Goal: Transaction & Acquisition: Subscribe to service/newsletter

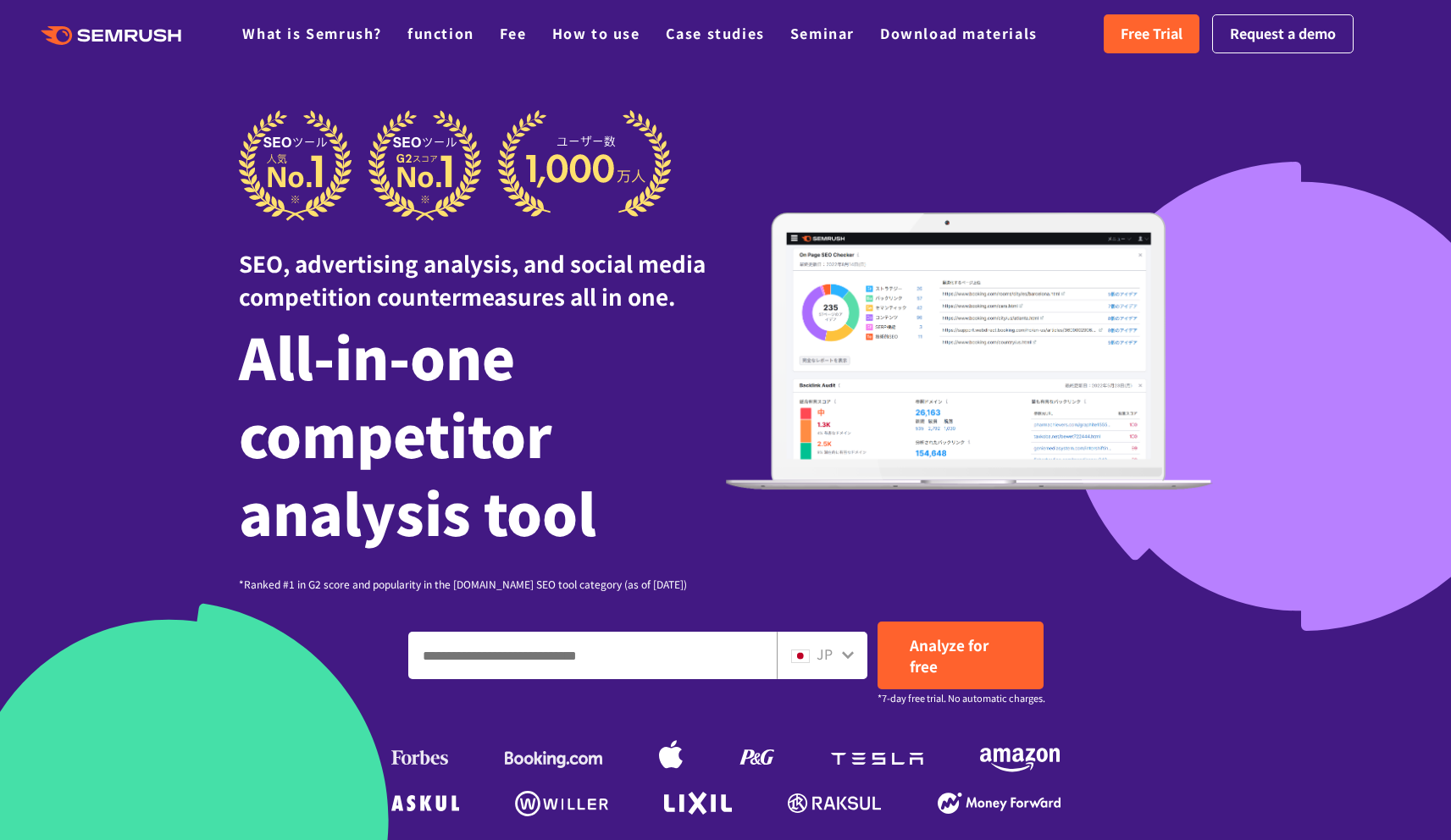
click at [915, 127] on div "SEO, advertising analysis, and social media competition countermeasures all in …" at bounding box center [726, 350] width 974 height 482
click at [838, 652] on div "JP" at bounding box center [818, 654] width 54 height 22
click at [803, 657] on img at bounding box center [800, 656] width 19 height 14
click at [849, 653] on icon at bounding box center [848, 655] width 14 height 14
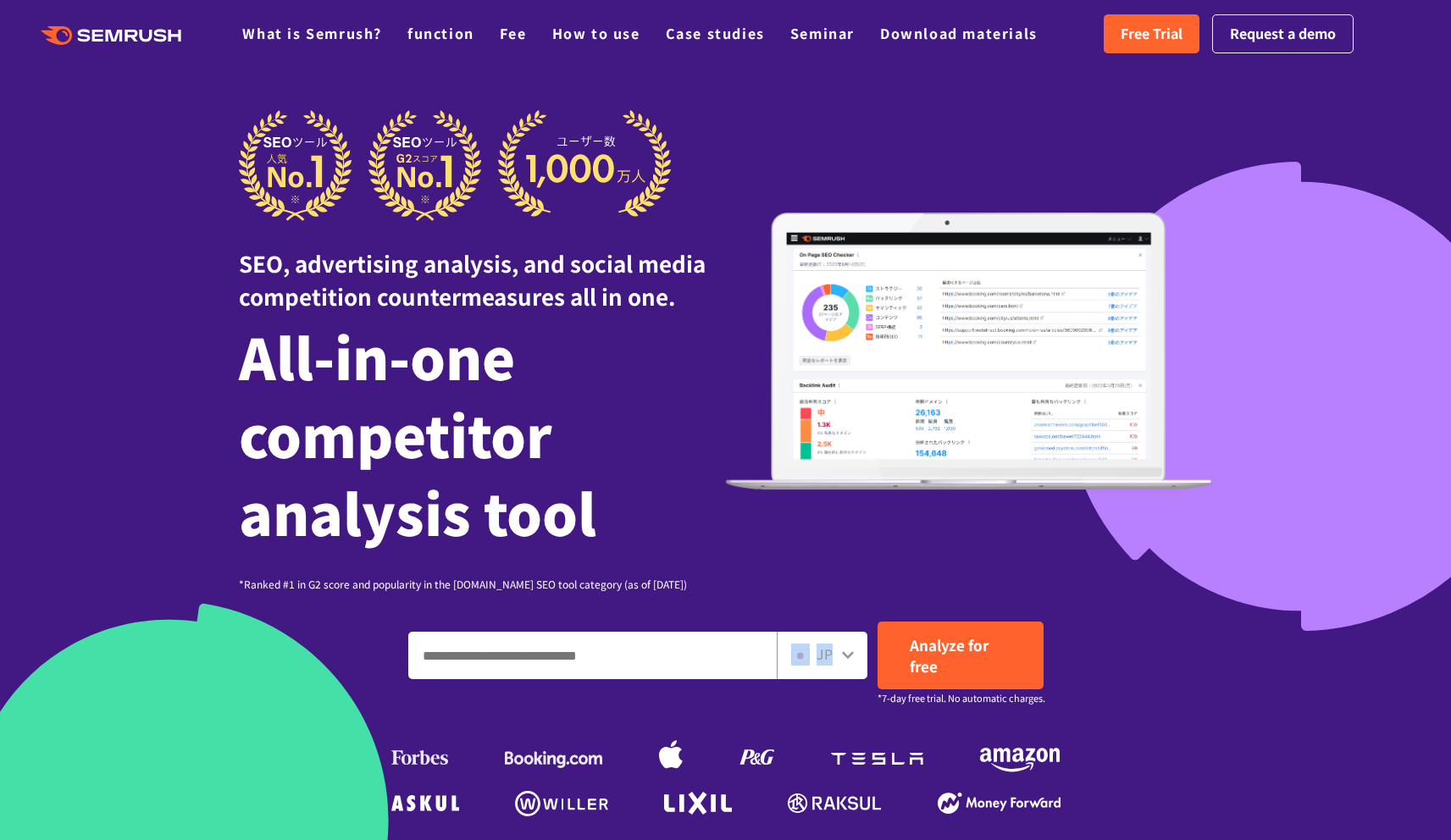
click at [849, 653] on icon at bounding box center [848, 655] width 14 height 14
click at [832, 655] on div "JP" at bounding box center [818, 654] width 54 height 22
click at [828, 655] on font "JP" at bounding box center [824, 653] width 16 height 21
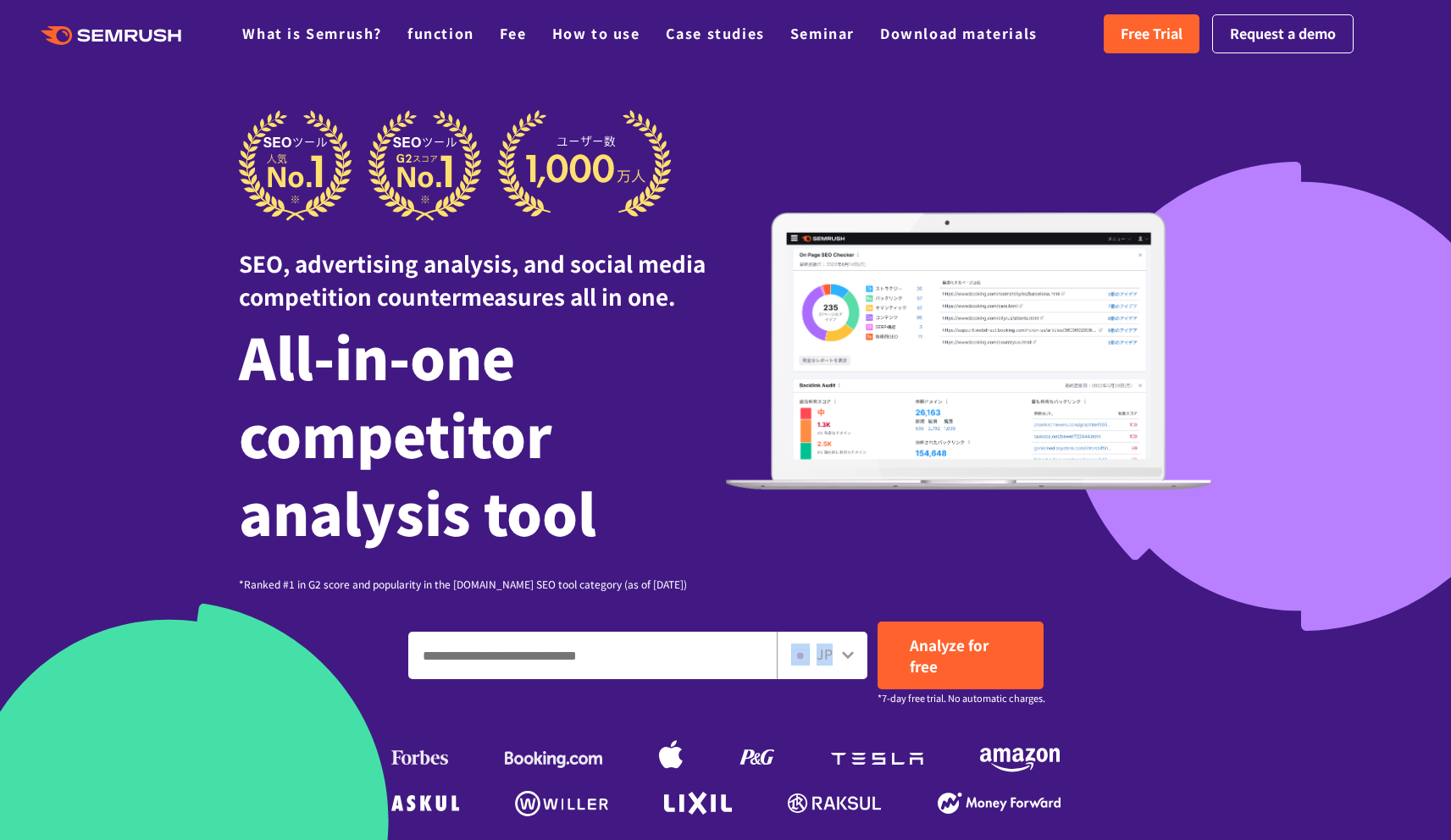
click at [828, 655] on font "JP" at bounding box center [824, 653] width 16 height 21
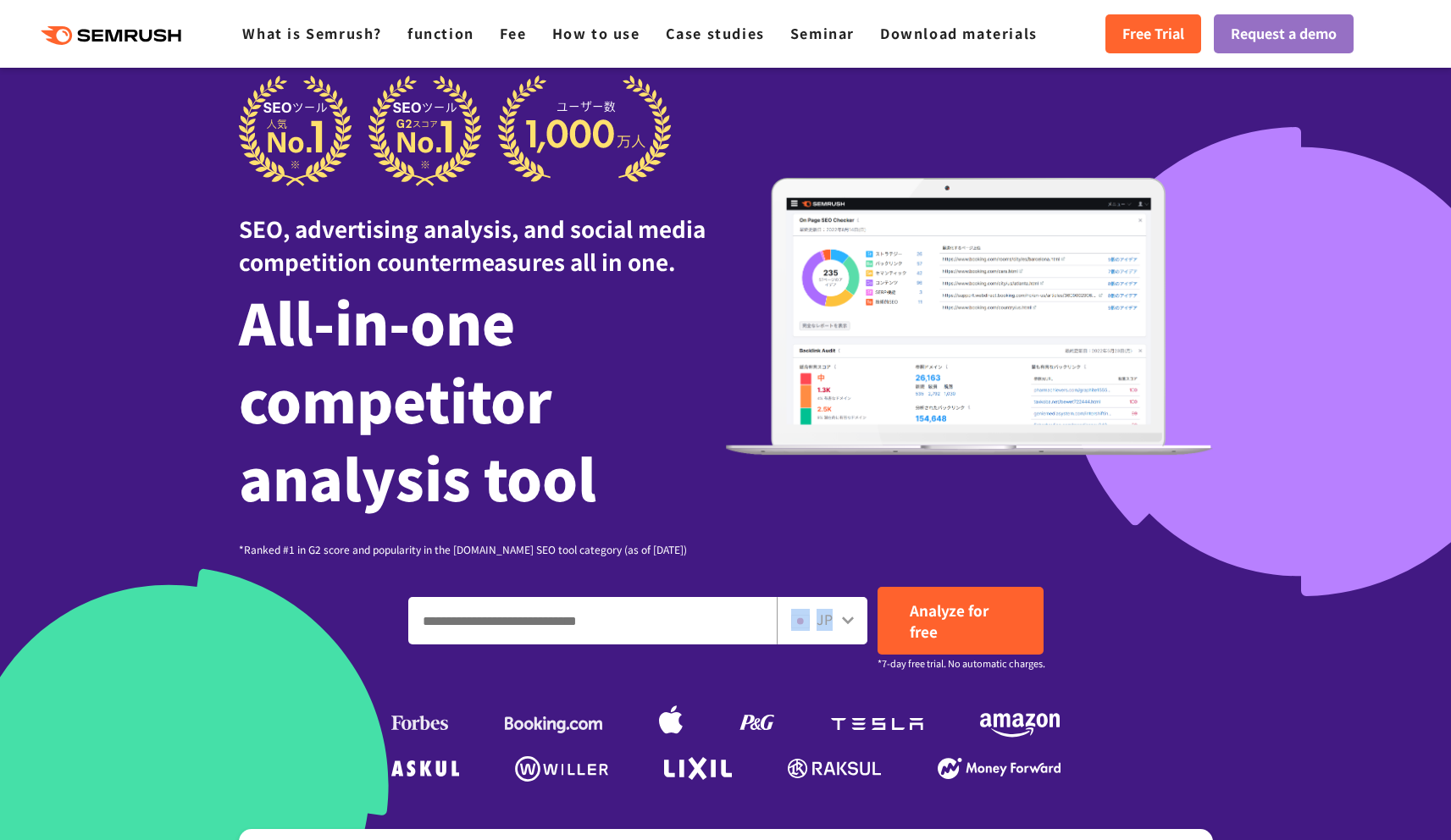
scroll to position [30, 0]
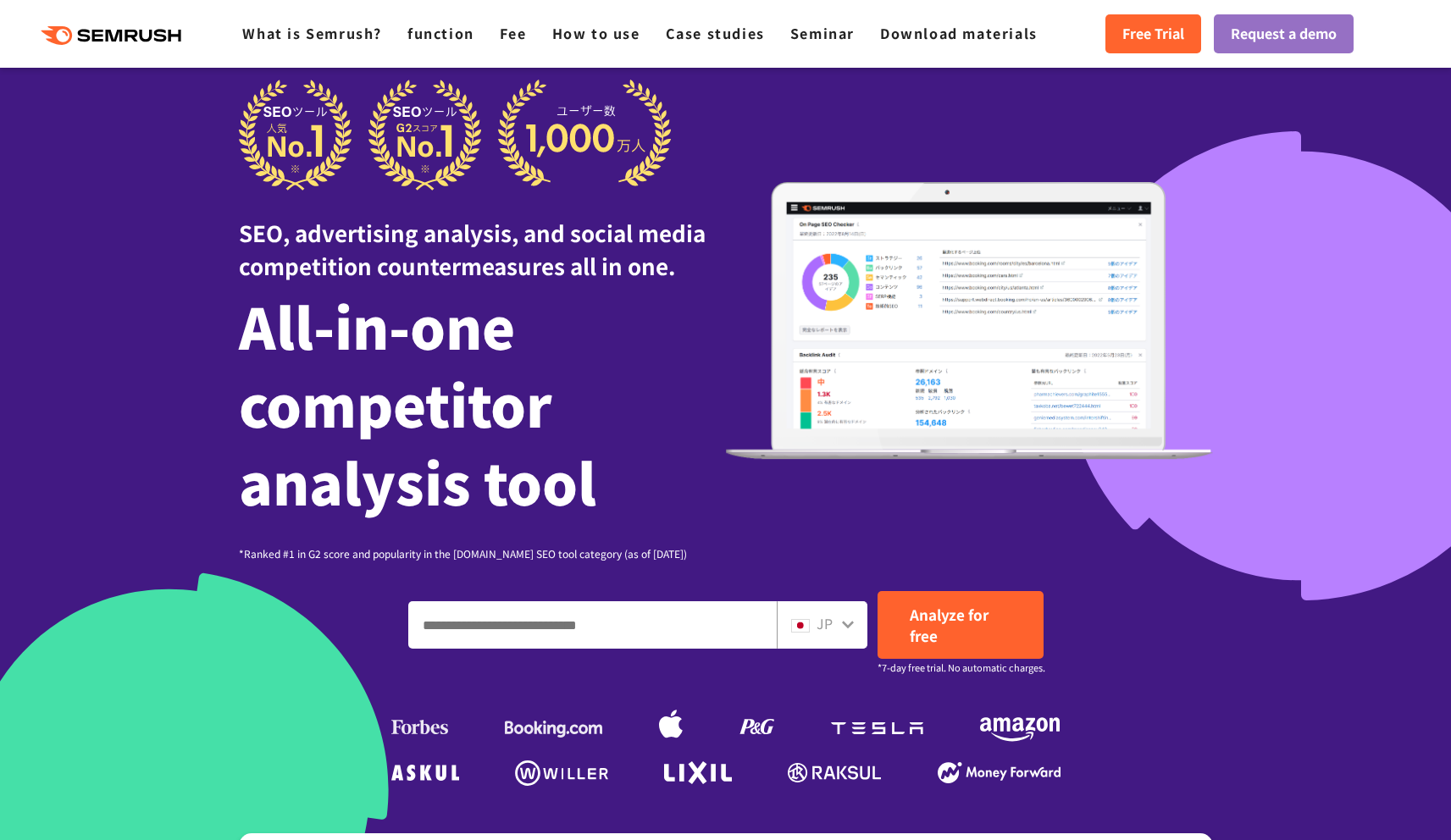
click at [556, 625] on input "Enter a domain, keyword or URL" at bounding box center [592, 625] width 367 height 46
type input "**********"
click at [943, 618] on font "Analyze for free" at bounding box center [949, 625] width 78 height 42
click at [455, 134] on img at bounding box center [455, 134] width 433 height 111
click at [841, 612] on div at bounding box center [848, 623] width 14 height 22
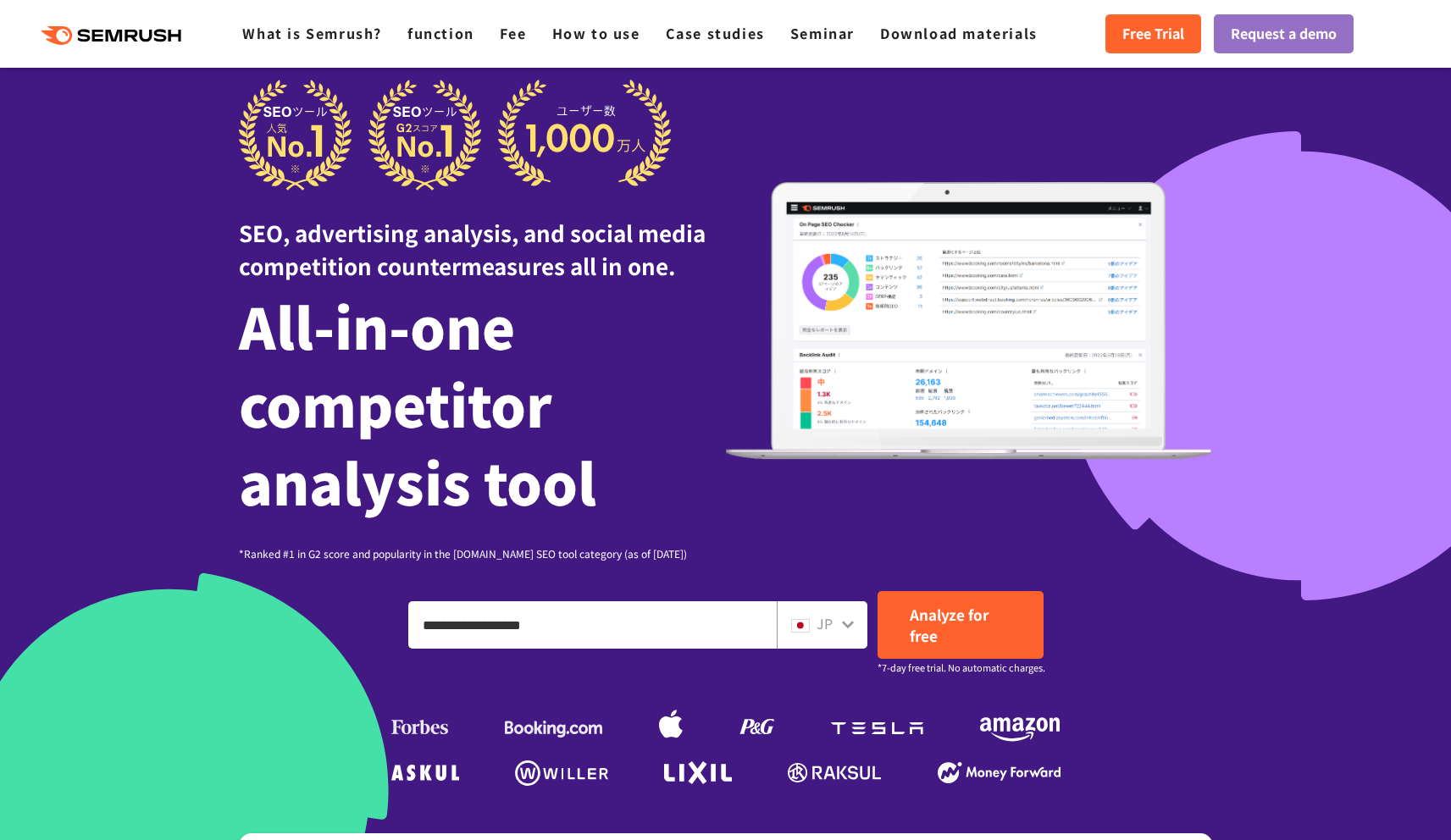
click at [822, 625] on font "JP" at bounding box center [824, 623] width 16 height 21
click at [801, 626] on img at bounding box center [800, 626] width 19 height 14
click at [777, 466] on div "SEO, advertising analysis, and social media competition countermeasures all in …" at bounding box center [726, 320] width 974 height 482
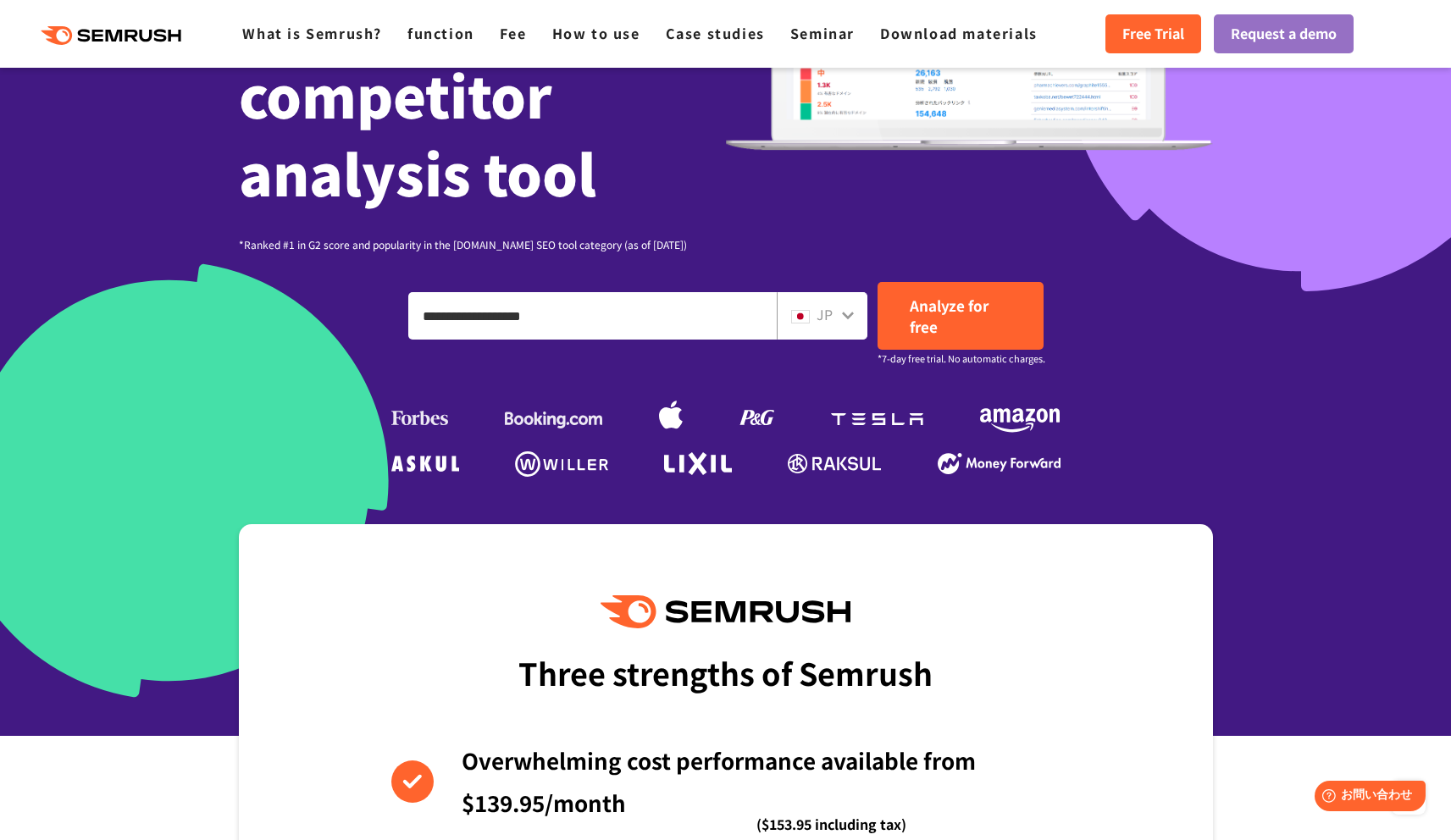
scroll to position [0, 0]
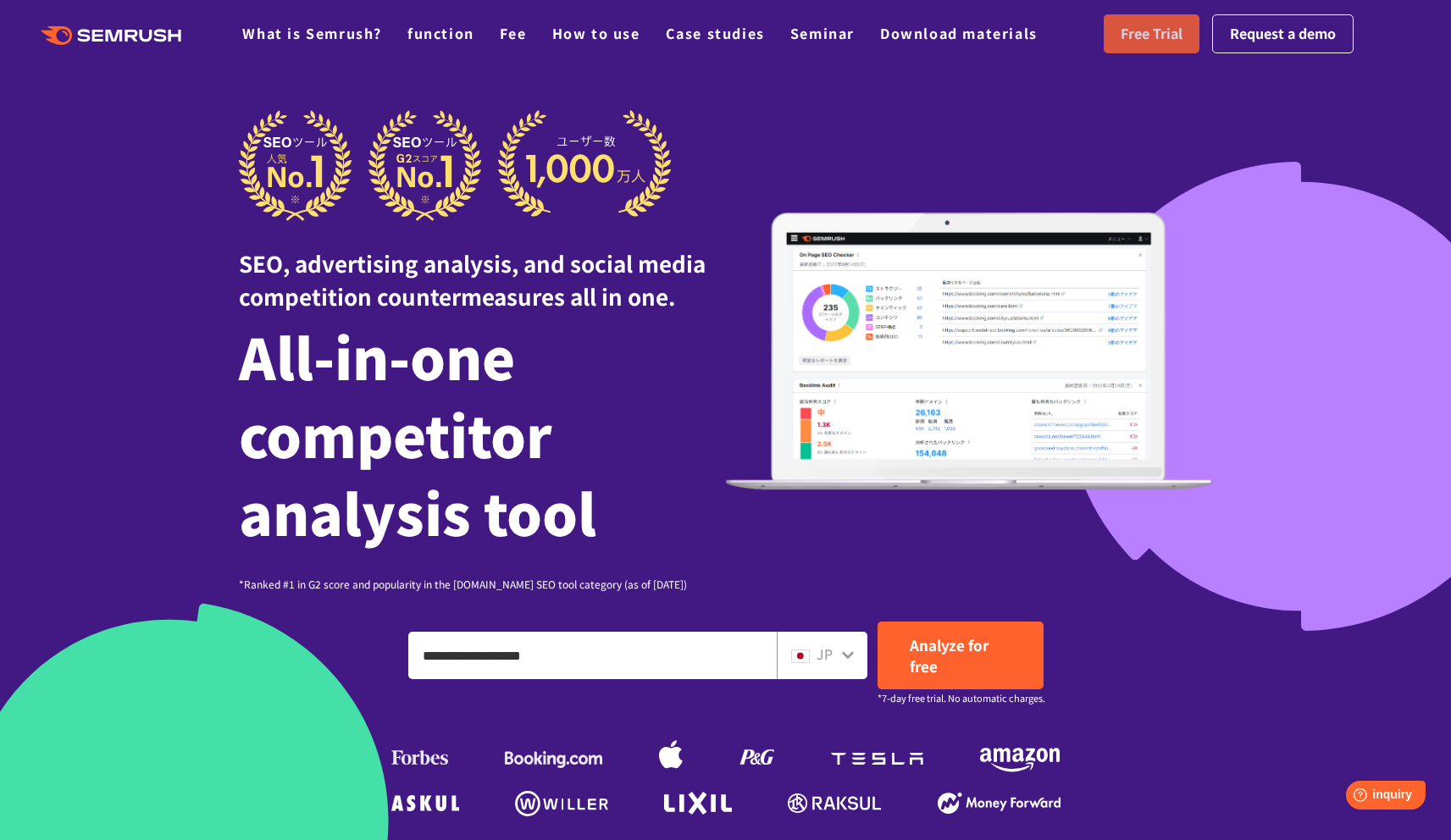
click at [1149, 33] on font "Free Trial" at bounding box center [1150, 32] width 62 height 21
click at [1164, 135] on div "SEO, advertising analysis, and social media competition countermeasures all in …" at bounding box center [726, 350] width 974 height 482
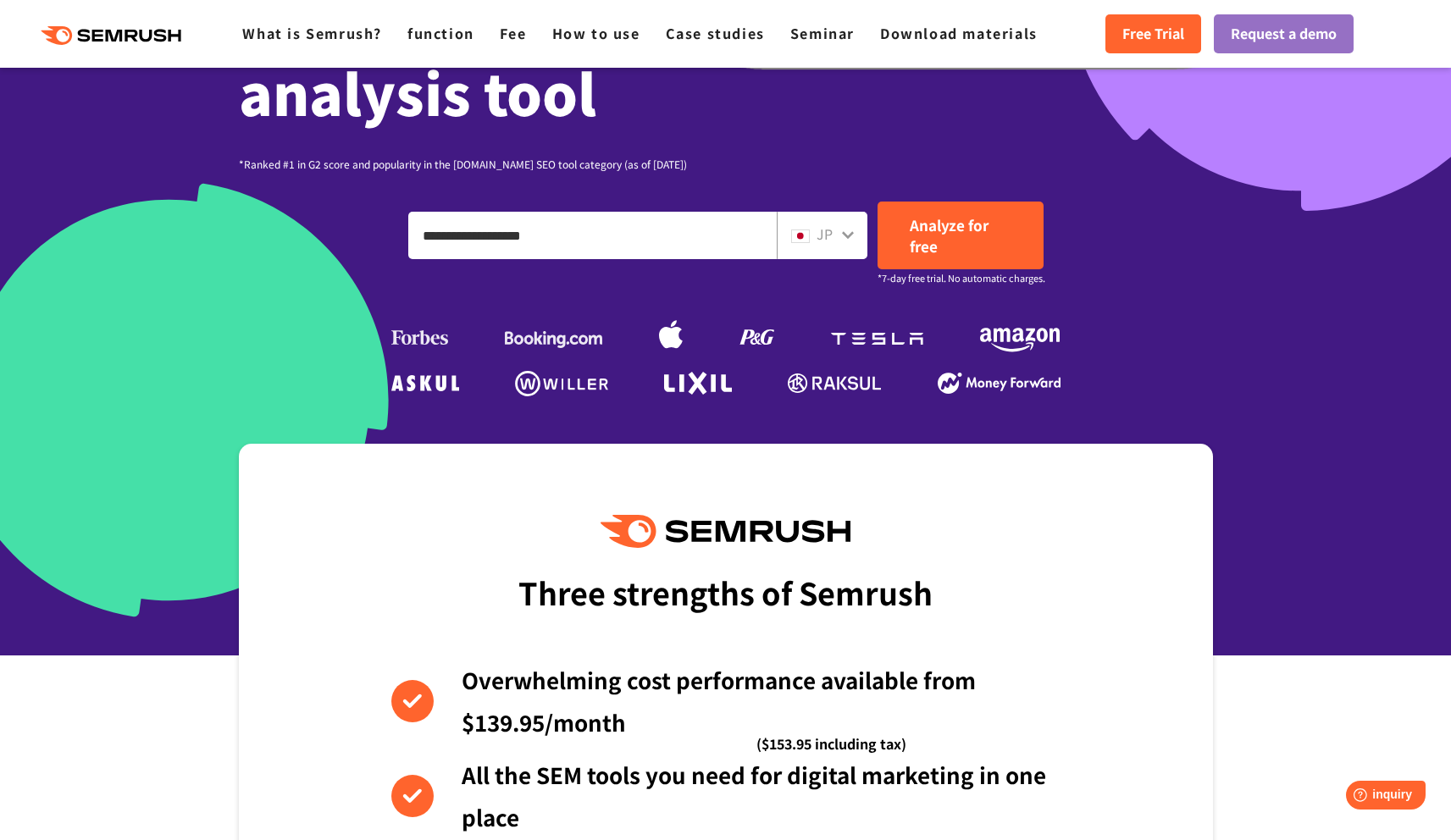
scroll to position [843, 0]
